Goal: Task Accomplishment & Management: Complete application form

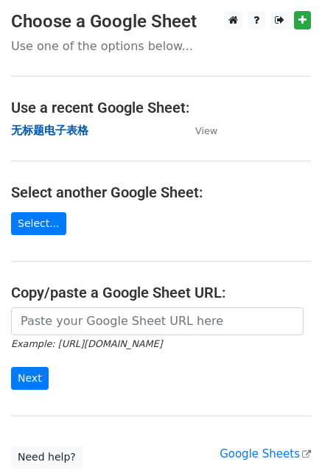
click at [60, 130] on strong "无标题电子表格" at bounding box center [49, 130] width 77 height 13
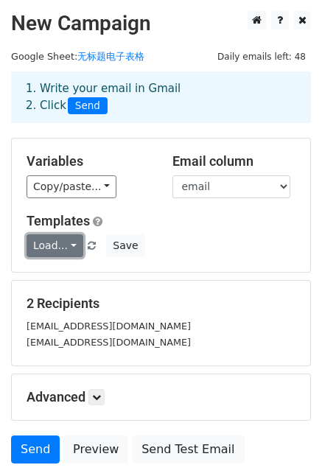
click at [57, 243] on link "Load..." at bounding box center [55, 245] width 57 height 23
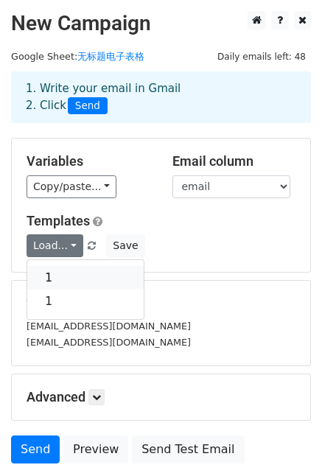
click at [55, 281] on link "1" at bounding box center [85, 278] width 116 height 24
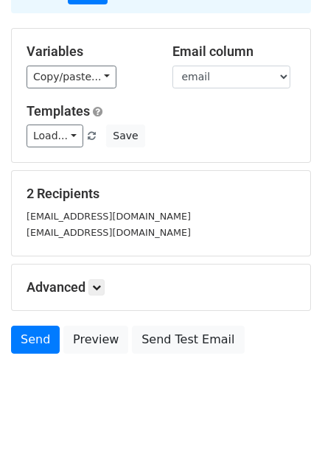
scroll to position [111, 0]
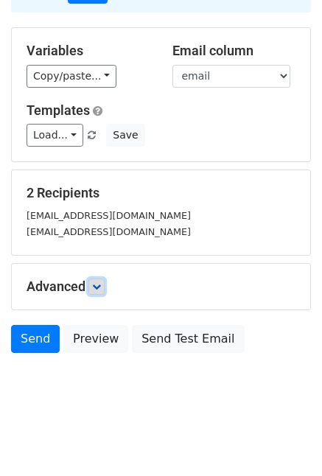
click at [95, 288] on icon at bounding box center [96, 286] width 9 height 9
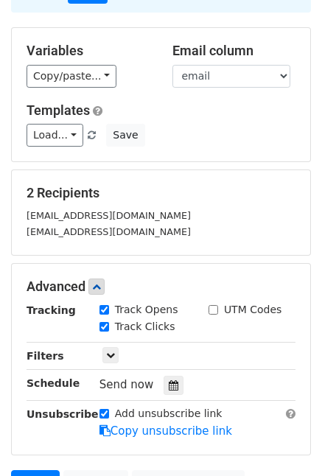
click at [104, 308] on input "Track Opens" at bounding box center [104, 310] width 10 height 10
checkbox input "false"
click at [103, 325] on input "Track Clicks" at bounding box center [104, 327] width 10 height 10
checkbox input "false"
click at [104, 413] on input "Add unsubscribe link" at bounding box center [104, 414] width 10 height 10
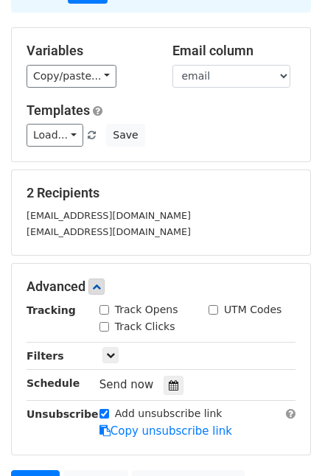
checkbox input "false"
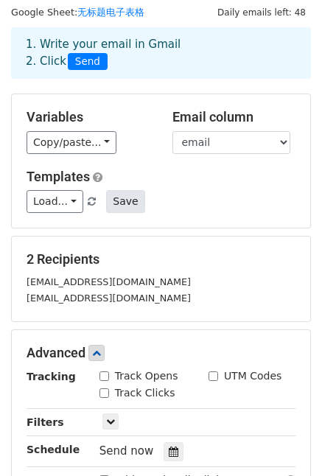
scroll to position [33, 0]
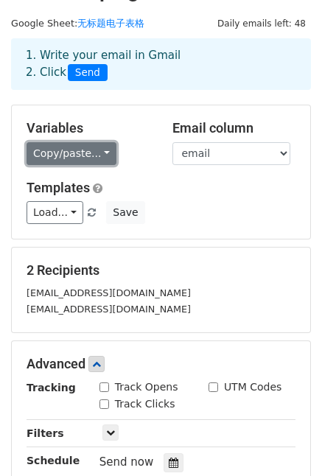
click at [91, 150] on link "Copy/paste..." at bounding box center [72, 153] width 90 height 23
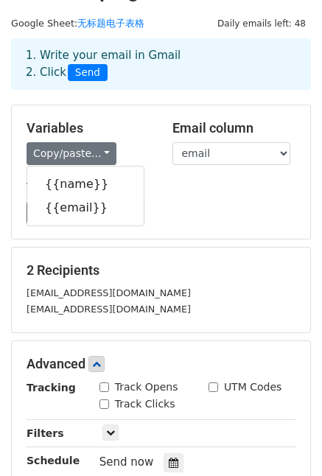
click at [203, 201] on div "Load... 1 1 Save" at bounding box center [160, 212] width 291 height 23
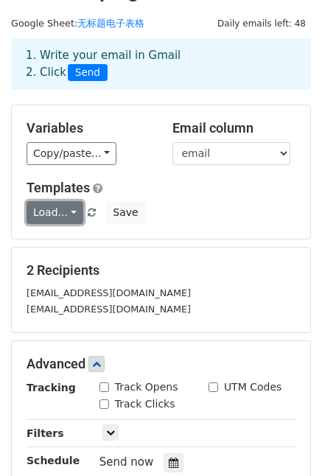
click at [66, 208] on link "Load..." at bounding box center [55, 212] width 57 height 23
click at [175, 191] on h5 "Templates" at bounding box center [161, 188] width 269 height 16
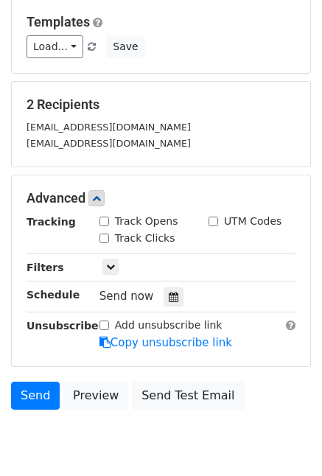
scroll to position [254, 0]
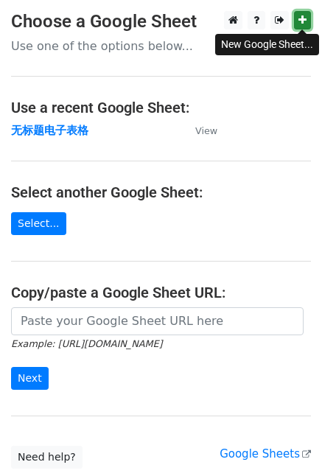
click at [305, 20] on icon at bounding box center [302, 20] width 8 height 10
click at [300, 23] on icon at bounding box center [302, 20] width 8 height 10
click at [74, 131] on strong "无标题电子表格" at bounding box center [49, 130] width 77 height 13
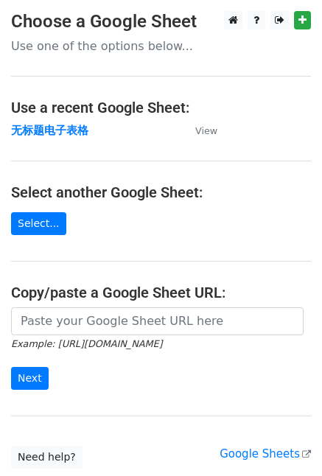
click at [126, 130] on td "无标题电子表格" at bounding box center [95, 130] width 169 height 17
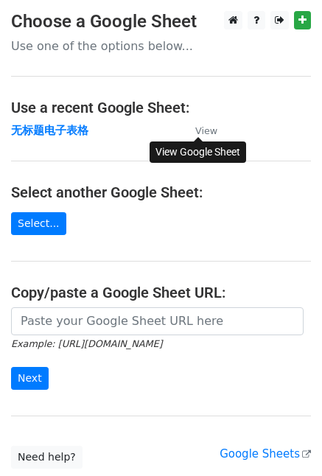
click at [212, 130] on small "View" at bounding box center [206, 130] width 22 height 11
click at [158, 129] on td "无标题电子表格" at bounding box center [95, 130] width 169 height 17
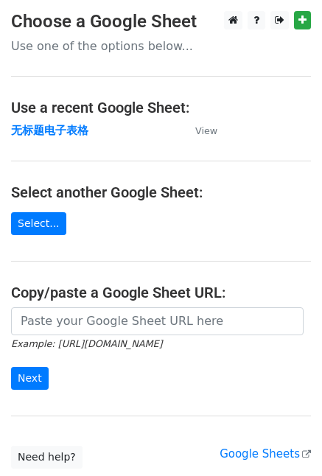
click at [123, 136] on td "无标题电子表格" at bounding box center [95, 130] width 169 height 17
click at [103, 132] on td "无标题电子表格" at bounding box center [95, 130] width 169 height 17
click at [127, 128] on td "无标题电子表格" at bounding box center [95, 130] width 169 height 17
click at [106, 133] on td "无标题电子表格" at bounding box center [95, 130] width 169 height 17
click at [145, 49] on p "Use one of the options below..." at bounding box center [161, 45] width 300 height 15
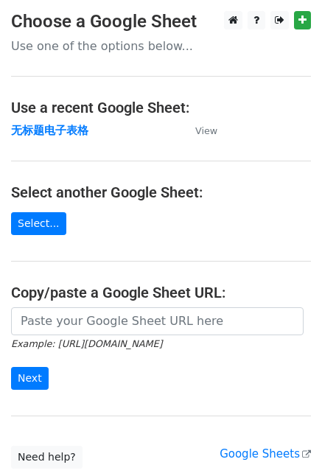
click at [70, 50] on p "Use one of the options below..." at bounding box center [161, 45] width 300 height 15
click at [29, 226] on link "Select..." at bounding box center [38, 223] width 55 height 23
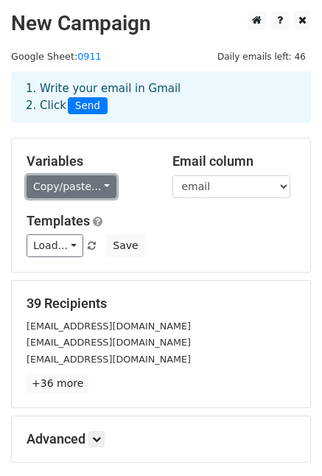
click at [68, 183] on link "Copy/paste..." at bounding box center [72, 186] width 90 height 23
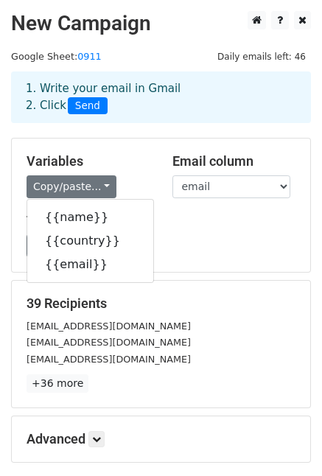
click at [171, 238] on div "Load... 1 1 Save" at bounding box center [160, 245] width 291 height 23
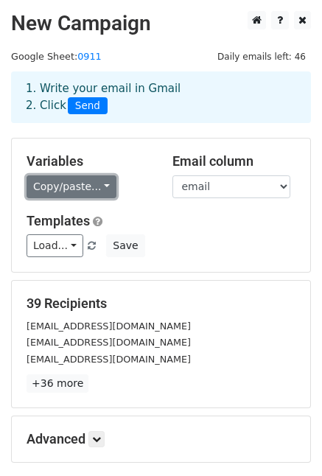
click at [106, 186] on link "Copy/paste..." at bounding box center [72, 186] width 90 height 23
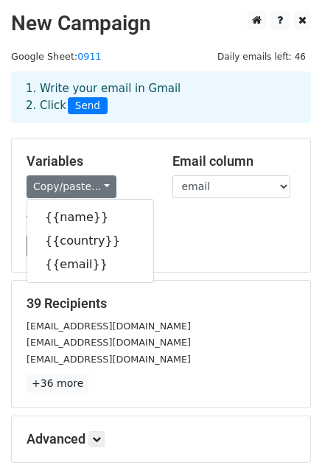
click at [204, 224] on h5 "Templates" at bounding box center [161, 221] width 269 height 16
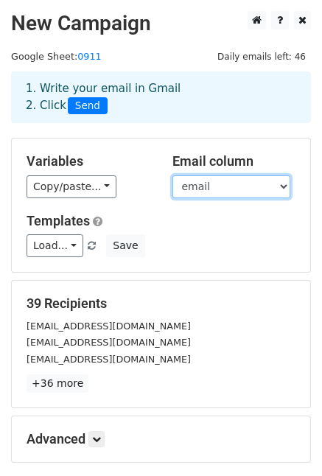
click at [222, 181] on select "name country email" at bounding box center [231, 186] width 118 height 23
click at [172, 175] on select "name country email" at bounding box center [231, 186] width 118 height 23
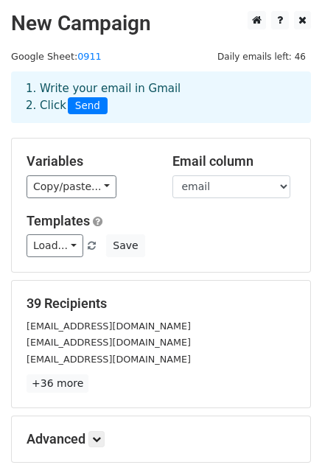
click at [154, 233] on div "Templates Load... 1 1 Save" at bounding box center [160, 235] width 291 height 45
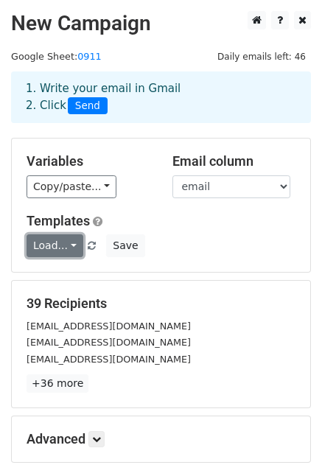
click at [68, 245] on link "Load..." at bounding box center [55, 245] width 57 height 23
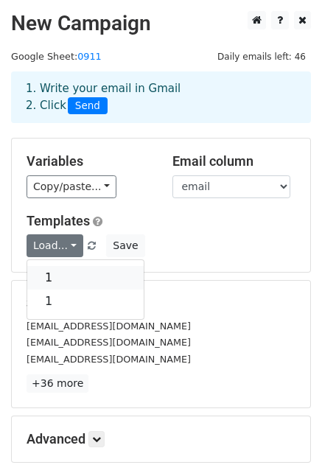
click at [61, 274] on link "1" at bounding box center [85, 278] width 116 height 24
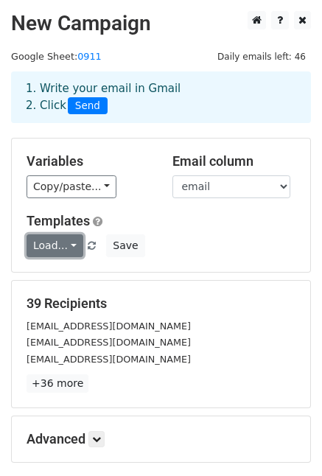
click at [63, 247] on link "Load..." at bounding box center [55, 245] width 57 height 23
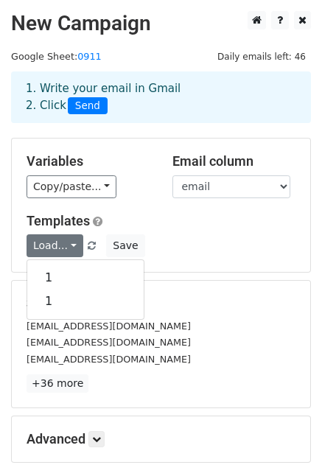
click at [212, 217] on h5 "Templates" at bounding box center [161, 221] width 269 height 16
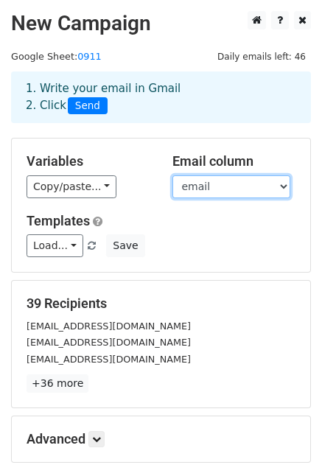
click at [242, 194] on select "name country email" at bounding box center [231, 186] width 118 height 23
click at [269, 182] on select "name country email" at bounding box center [231, 186] width 118 height 23
click at [267, 182] on select "name country email" at bounding box center [231, 186] width 118 height 23
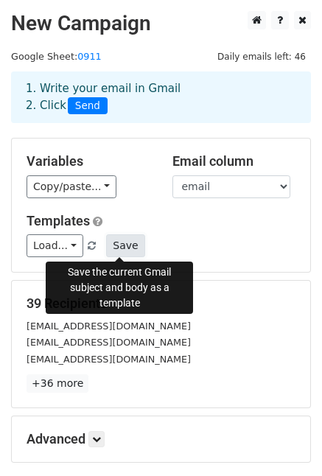
click at [127, 245] on button "Save" at bounding box center [125, 245] width 38 height 23
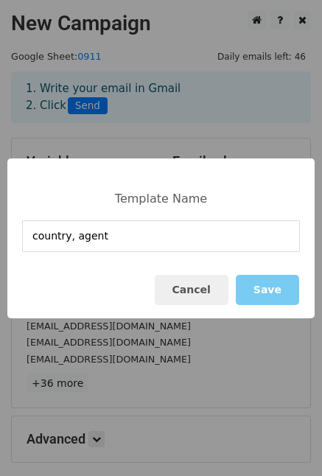
type input "country, agent"
click at [271, 294] on button "Save" at bounding box center [267, 290] width 63 height 30
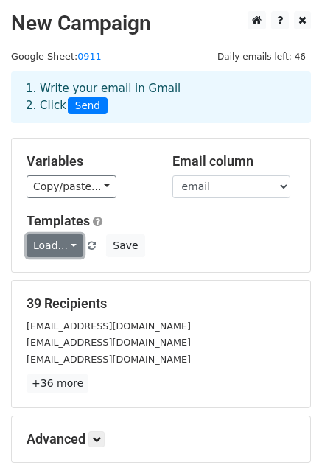
click at [72, 245] on link "Load..." at bounding box center [55, 245] width 57 height 23
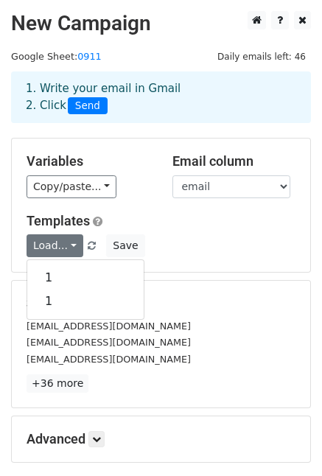
click at [167, 225] on h5 "Templates" at bounding box center [161, 221] width 269 height 16
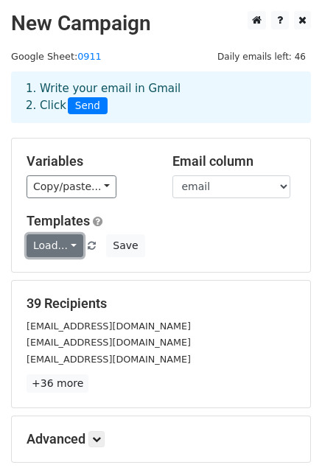
click at [69, 247] on link "Load..." at bounding box center [55, 245] width 57 height 23
click at [68, 251] on link "Load..." at bounding box center [55, 245] width 57 height 23
click at [69, 245] on link "Load..." at bounding box center [55, 245] width 57 height 23
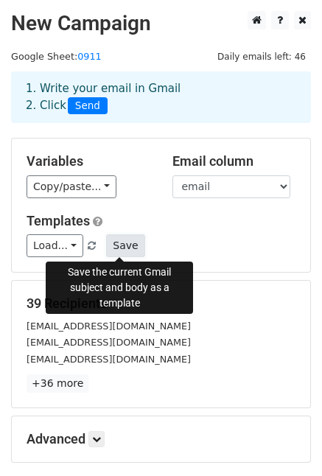
click at [122, 244] on button "Save" at bounding box center [125, 245] width 38 height 23
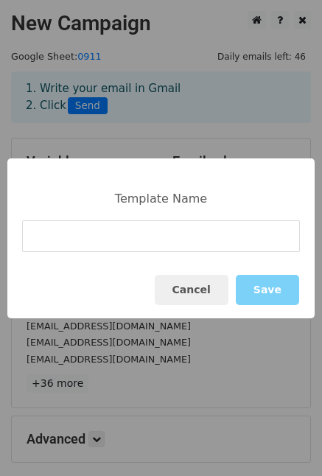
type input "l"
type input "country, local distributor"
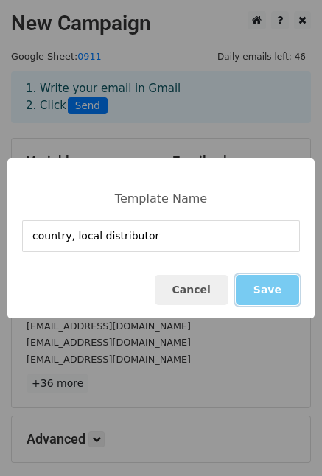
click at [273, 302] on button "Save" at bounding box center [267, 290] width 63 height 30
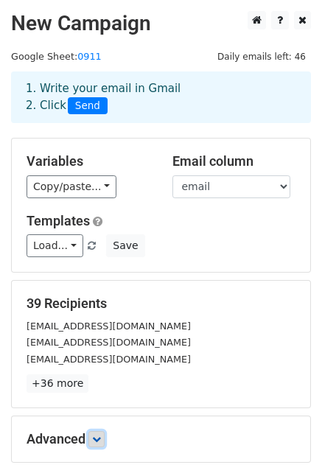
click at [99, 435] on icon at bounding box center [96, 439] width 9 height 9
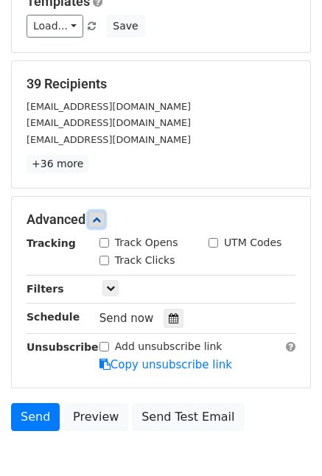
scroll to position [221, 0]
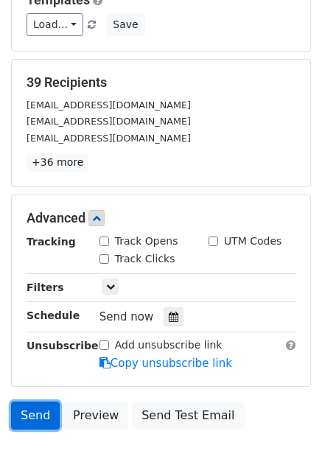
click at [41, 415] on link "Send" at bounding box center [35, 415] width 49 height 28
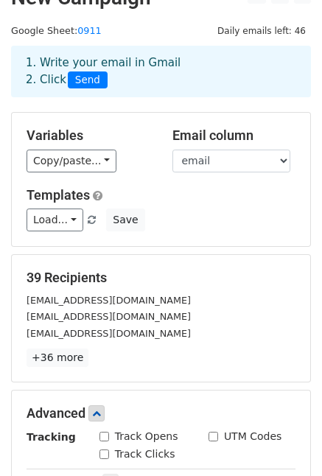
scroll to position [0, 0]
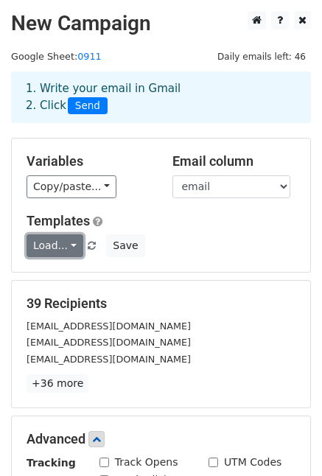
click at [70, 241] on link "Load..." at bounding box center [55, 245] width 57 height 23
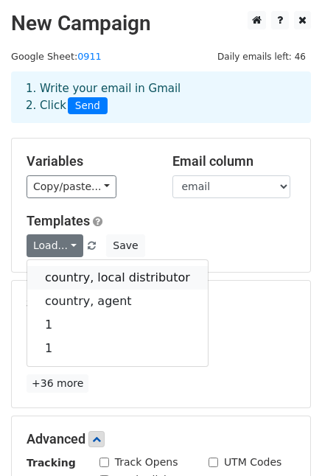
click at [88, 278] on link "country, local distributor" at bounding box center [117, 278] width 180 height 24
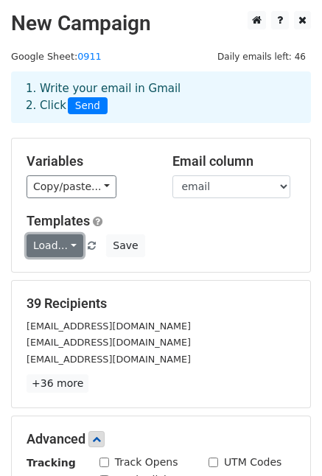
click at [68, 250] on link "Load..." at bounding box center [55, 245] width 57 height 23
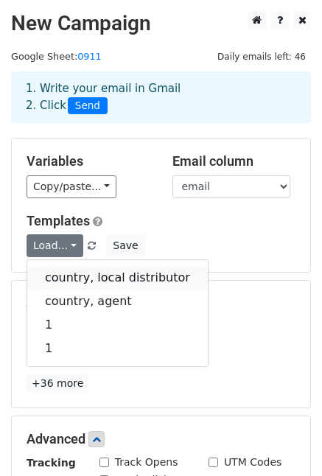
click at [99, 284] on link "country, local distributor" at bounding box center [117, 278] width 180 height 24
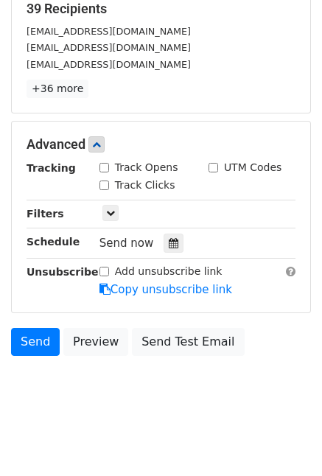
scroll to position [296, 0]
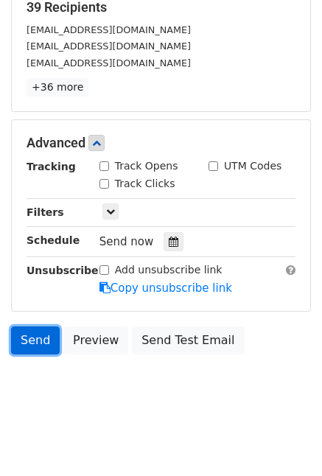
click at [31, 346] on link "Send" at bounding box center [35, 340] width 49 height 28
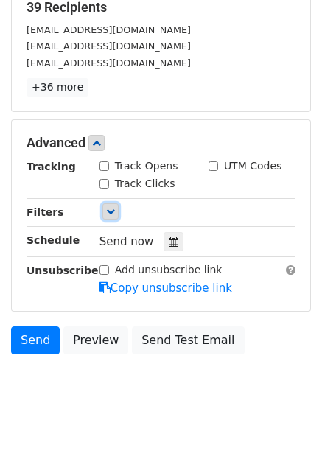
click at [111, 213] on icon at bounding box center [110, 211] width 9 height 9
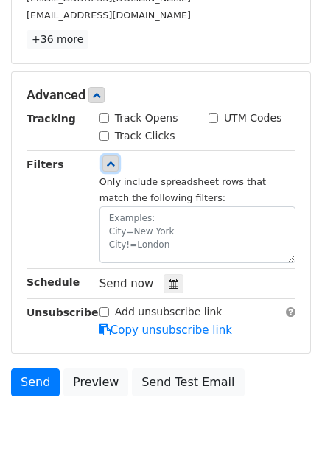
scroll to position [370, 0]
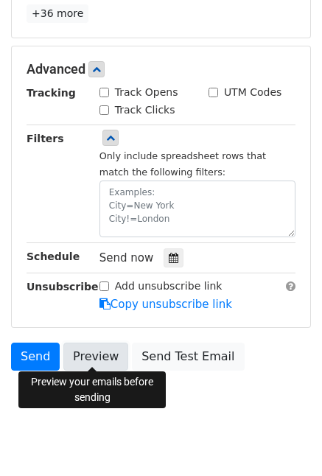
click at [88, 352] on link "Preview" at bounding box center [95, 357] width 65 height 28
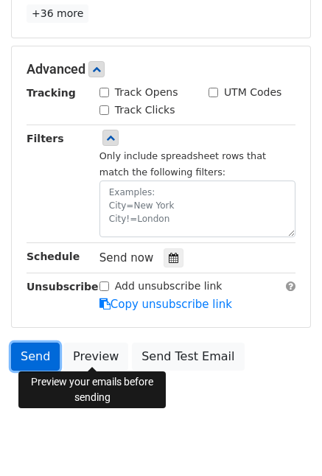
click at [27, 354] on link "Send" at bounding box center [35, 357] width 49 height 28
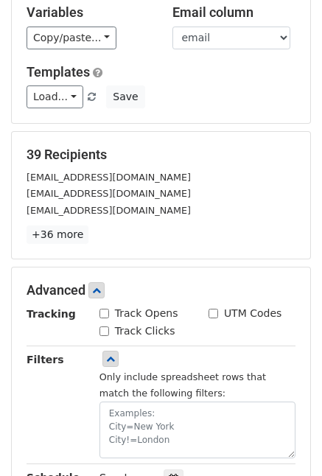
scroll to position [0, 0]
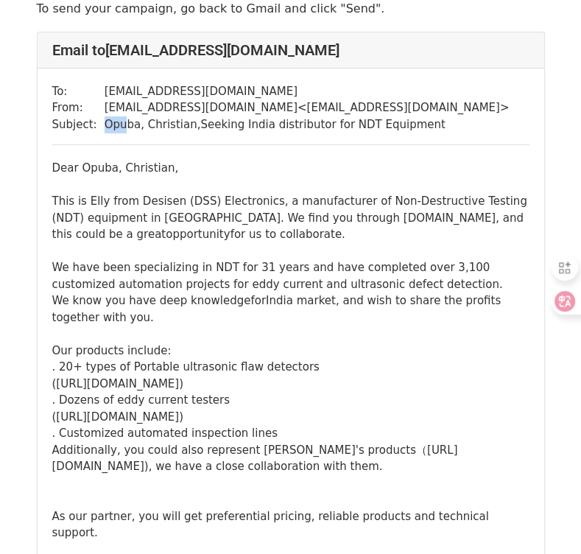
drag, startPoint x: 103, startPoint y: 123, endPoint x: 127, endPoint y: 124, distance: 23.6
click at [127, 124] on td "Opuba, Christian,Seeking India distributor for NDT Equipment" at bounding box center [307, 124] width 405 height 17
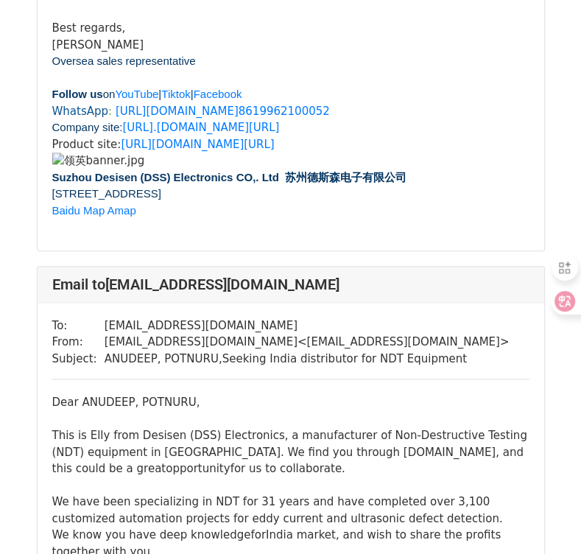
scroll to position [884, 0]
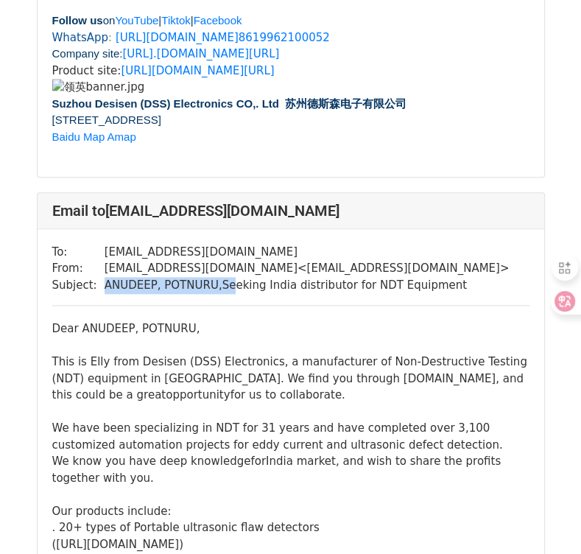
drag, startPoint x: 101, startPoint y: 364, endPoint x: 229, endPoint y: 358, distance: 128.3
click at [229, 294] on td "ANUDEEP, POTNURU,Seeking India distributor for NDT Equipment" at bounding box center [307, 285] width 405 height 17
click at [323, 294] on td "ANUDEEP, POTNURU,Seeking India distributor for NDT Equipment" at bounding box center [307, 285] width 405 height 17
drag, startPoint x: 248, startPoint y: 357, endPoint x: 356, endPoint y: 362, distance: 108.5
click at [356, 294] on td "ANUDEEP, POTNURU,Seeking India distributor for NDT Equipment" at bounding box center [307, 285] width 405 height 17
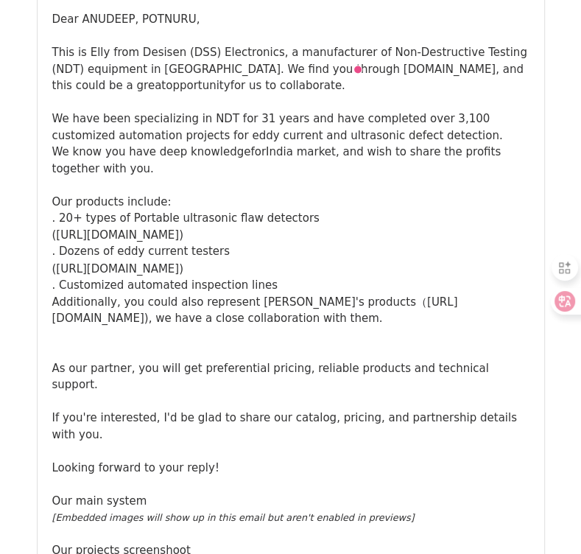
scroll to position [1105, 0]
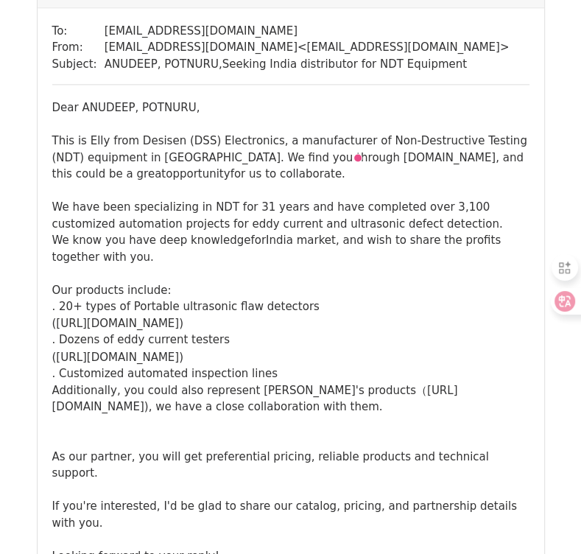
click at [389, 312] on div "We have been specializing in NDT for 31 years and have completed over 3,100 cus…" at bounding box center [290, 290] width 477 height 183
click at [215, 244] on div "Dear ANUDEEP, POTNURU, This is Elly from Desisen (DSS) Electronics, a manufactu…" at bounding box center [290, 505] width 477 height 813
drag, startPoint x: 312, startPoint y: 237, endPoint x: 340, endPoint y: 234, distance: 28.2
click at [340, 234] on div "Dear ANUDEEP, POTNURU, This is Elly from Desisen (DSS) Electronics, a manufactu…" at bounding box center [290, 505] width 477 height 813
drag, startPoint x: 346, startPoint y: 236, endPoint x: 306, endPoint y: 231, distance: 39.4
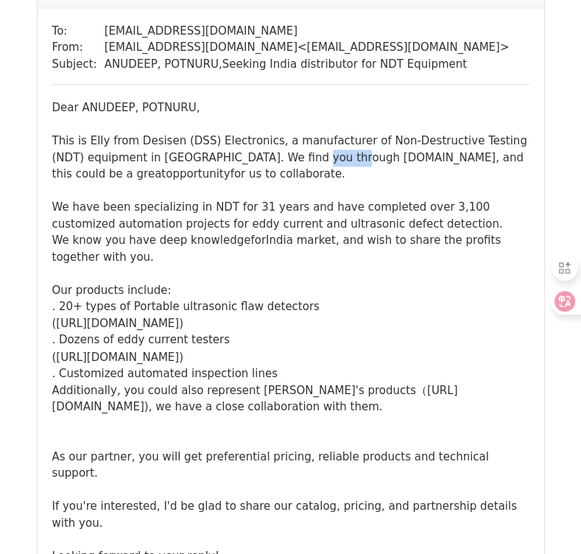
click at [306, 231] on div "Dear ANUDEEP, POTNURU, This is Elly from Desisen (DSS) Electronics, a manufactu…" at bounding box center [290, 505] width 477 height 813
click at [470, 200] on div at bounding box center [290, 191] width 477 height 17
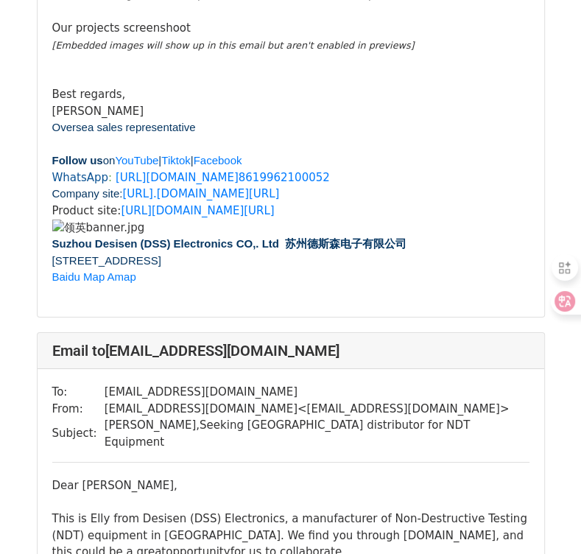
scroll to position [5894, 0]
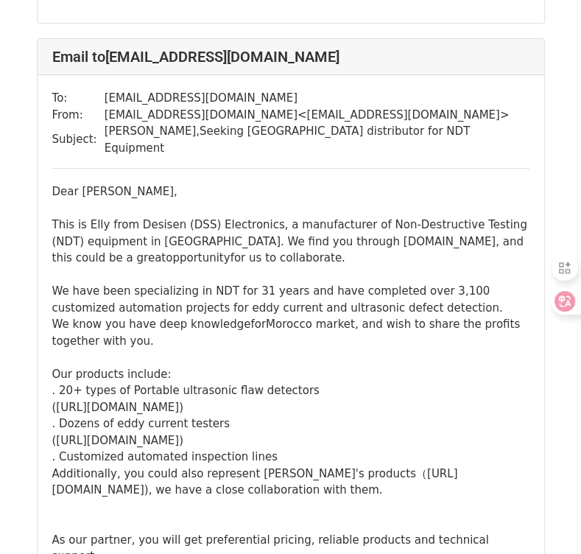
drag, startPoint x: 53, startPoint y: 114, endPoint x: 463, endPoint y: 132, distance: 410.0
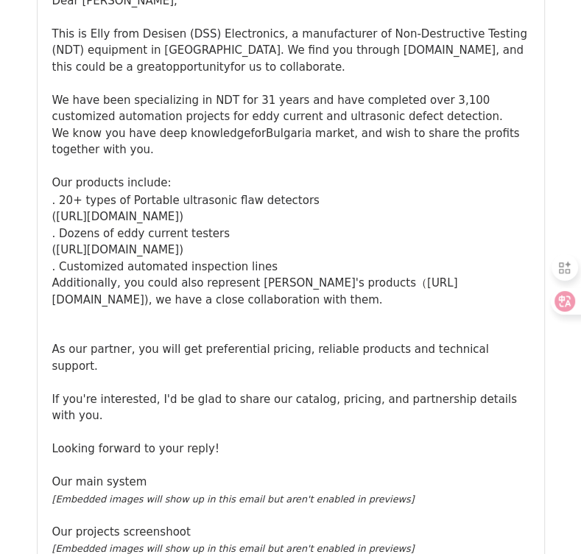
scroll to position [7293, 0]
